Goal: Task Accomplishment & Management: Manage account settings

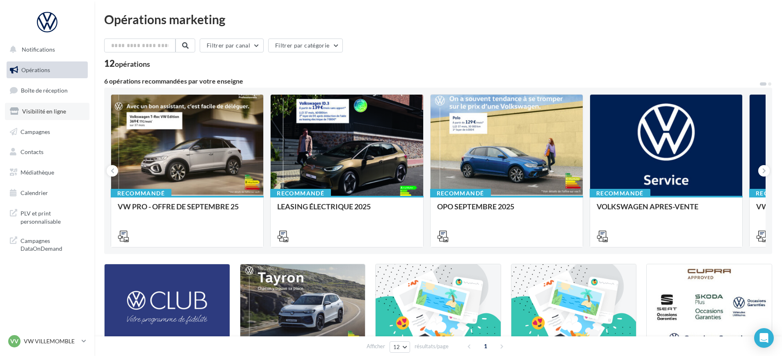
click at [62, 112] on span "Visibilité en ligne" at bounding box center [44, 111] width 44 height 7
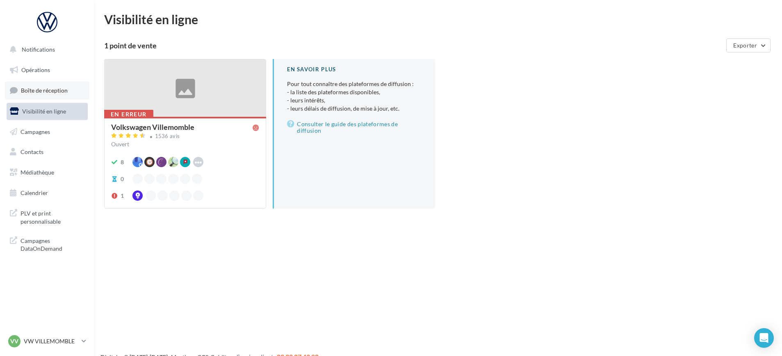
click at [48, 94] on link "Boîte de réception" at bounding box center [47, 91] width 84 height 18
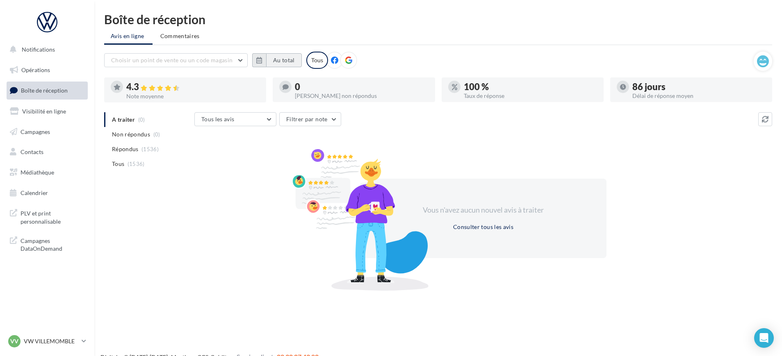
click at [284, 58] on button "Au total" at bounding box center [284, 60] width 36 height 14
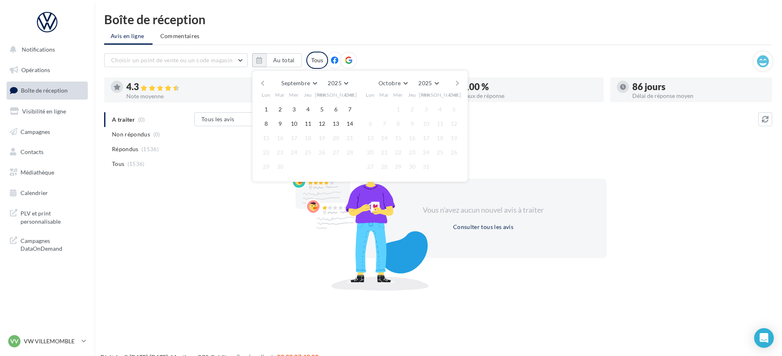
click at [265, 84] on button "button" at bounding box center [262, 82] width 7 height 11
click at [261, 86] on button "button" at bounding box center [262, 82] width 7 height 11
click at [278, 109] on button "1" at bounding box center [280, 109] width 12 height 12
click at [457, 85] on button "button" at bounding box center [457, 82] width 7 height 11
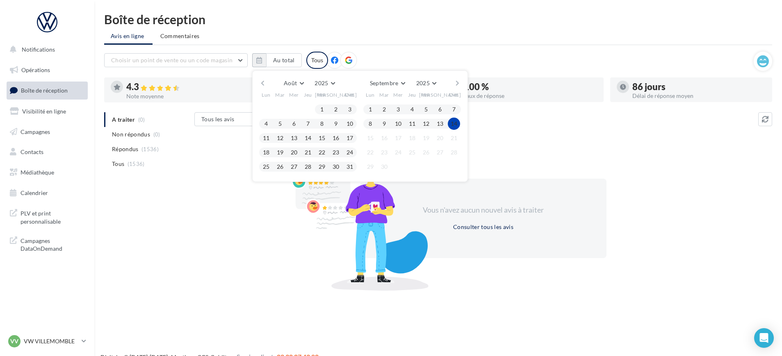
click at [455, 121] on button "14" at bounding box center [454, 124] width 12 height 12
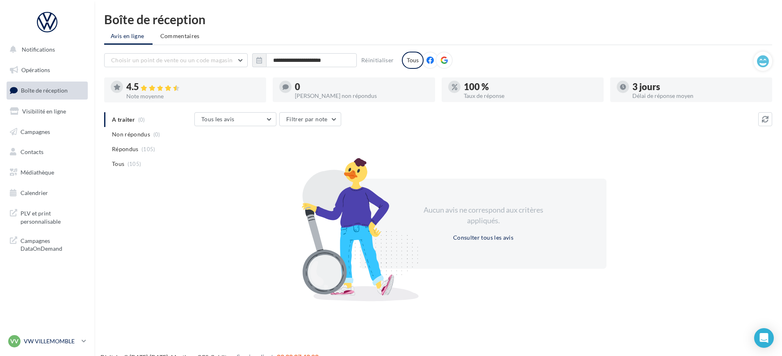
click at [77, 344] on p "VW VILLEMOMBLE" at bounding box center [51, 341] width 55 height 8
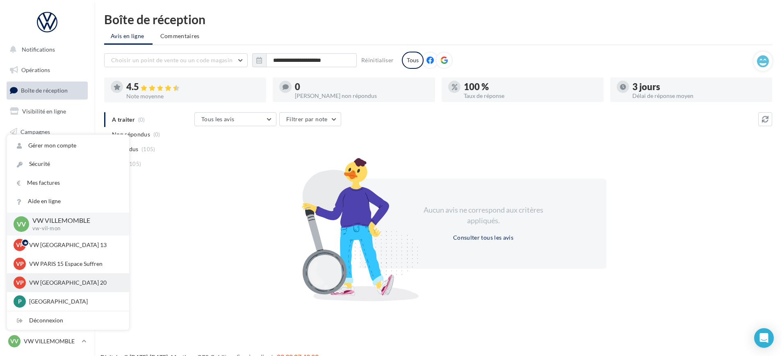
click at [65, 282] on p "VW PARIS 20" at bounding box center [74, 283] width 90 height 8
